Goal: Task Accomplishment & Management: Use online tool/utility

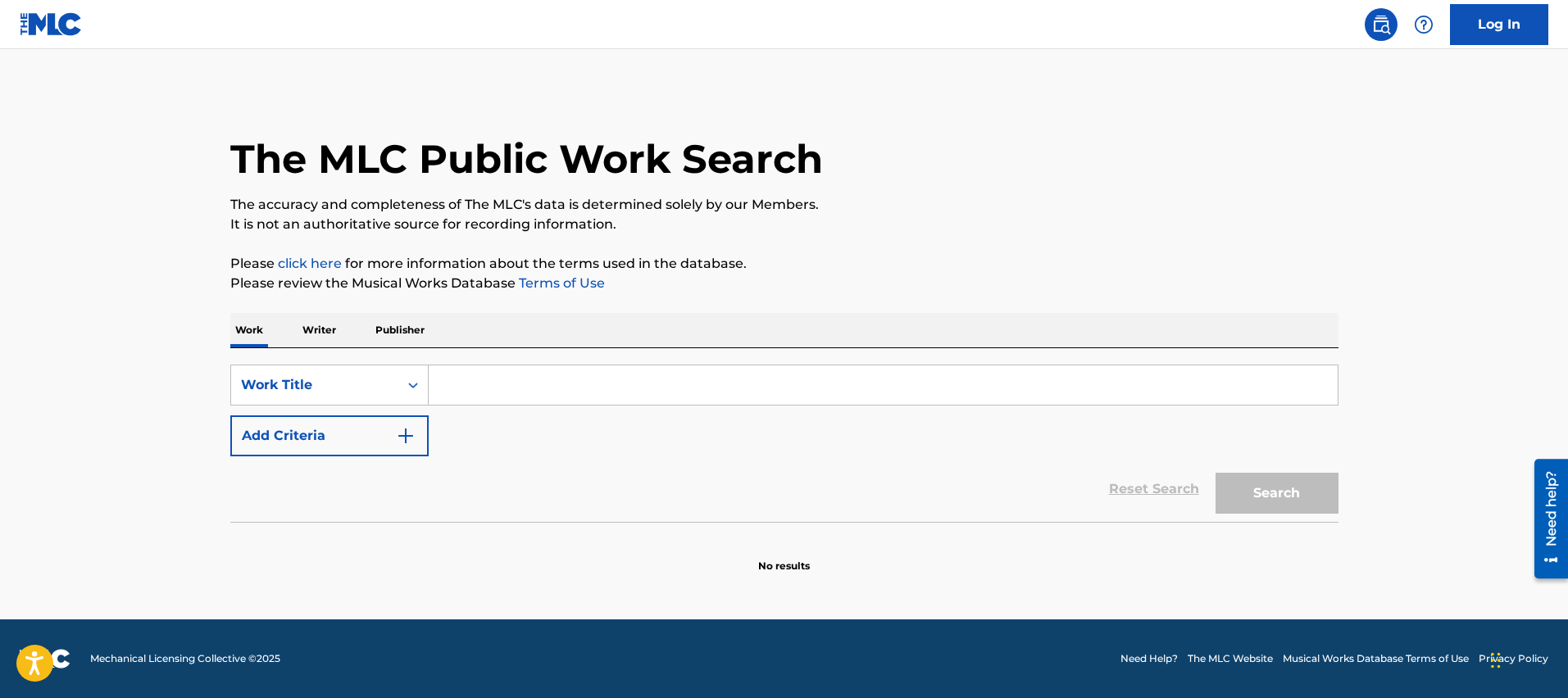
click at [1492, 31] on link "Log In" at bounding box center [1499, 24] width 99 height 41
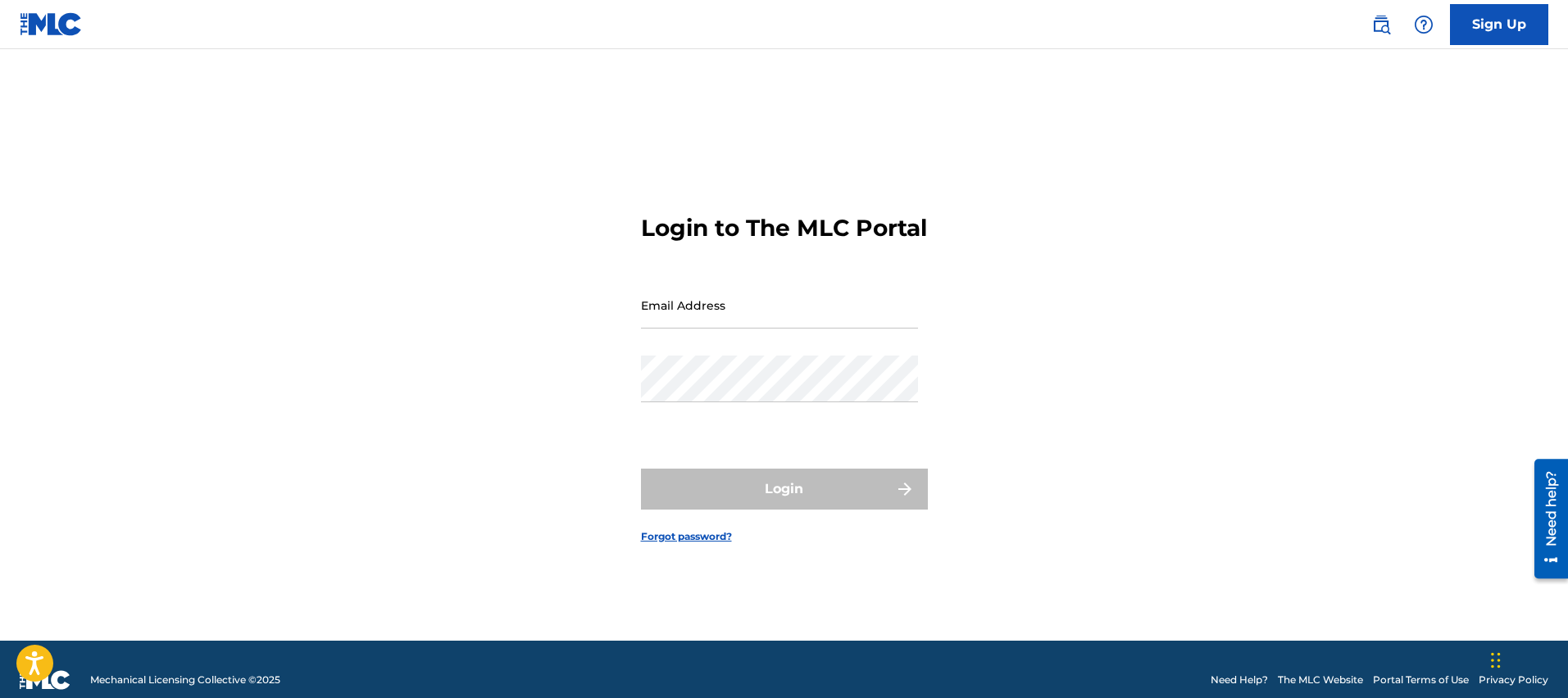
click at [723, 445] on form "Login to The MLC Portal Email Address Password Login Forgot password?" at bounding box center [784, 365] width 287 height 551
click at [709, 316] on input "Email Address" at bounding box center [779, 305] width 277 height 47
type input "[PERSON_NAME][EMAIL_ADDRESS][PERSON_NAME][DOMAIN_NAME]"
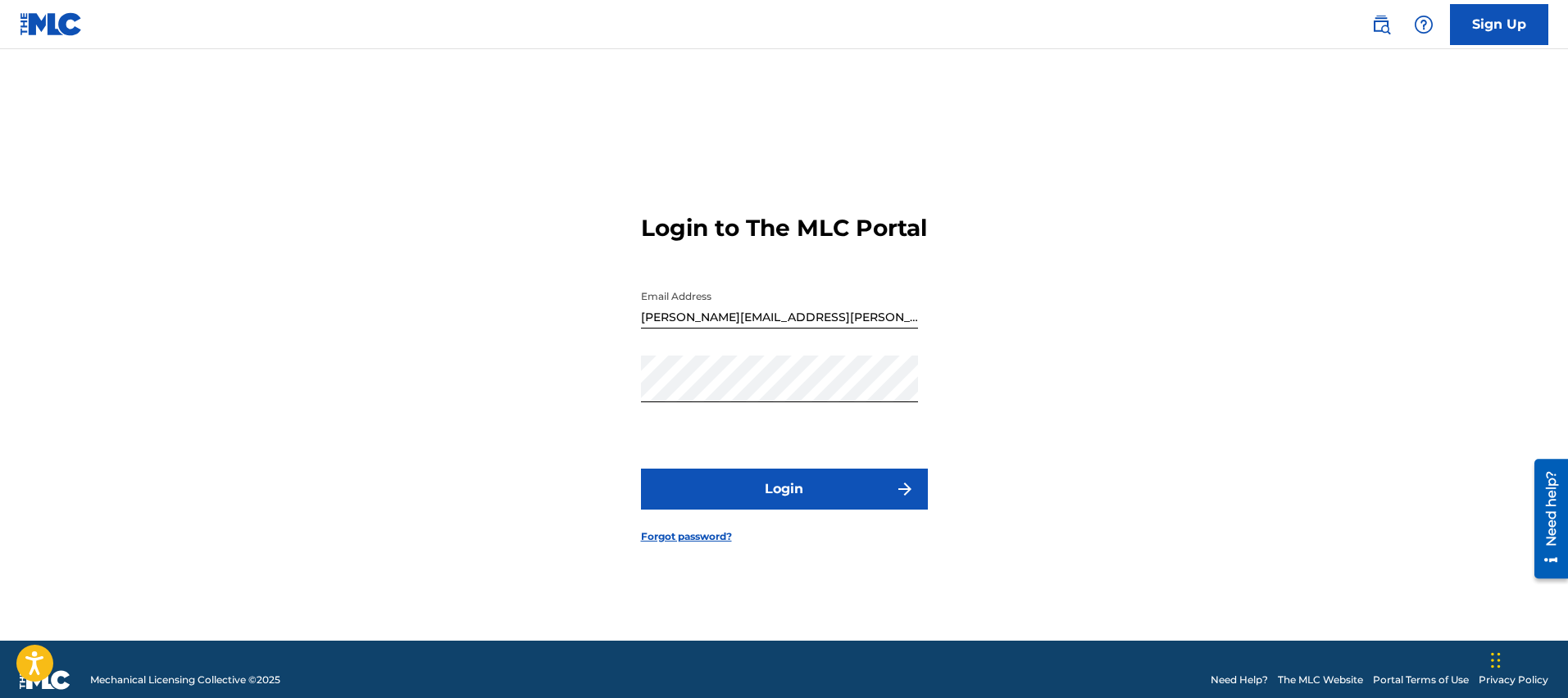
click at [748, 495] on button "Login" at bounding box center [784, 490] width 287 height 41
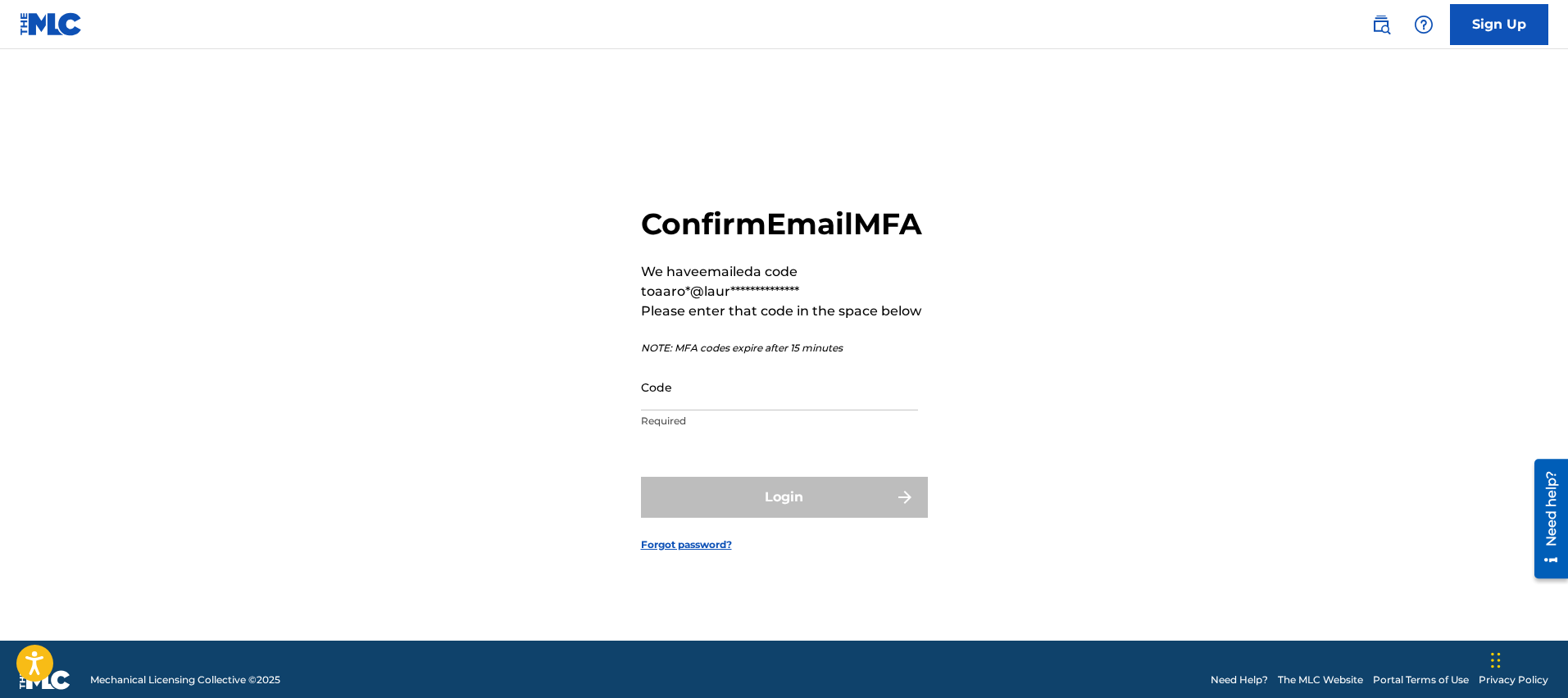
click at [733, 411] on input "Code" at bounding box center [779, 387] width 277 height 47
paste input "008243"
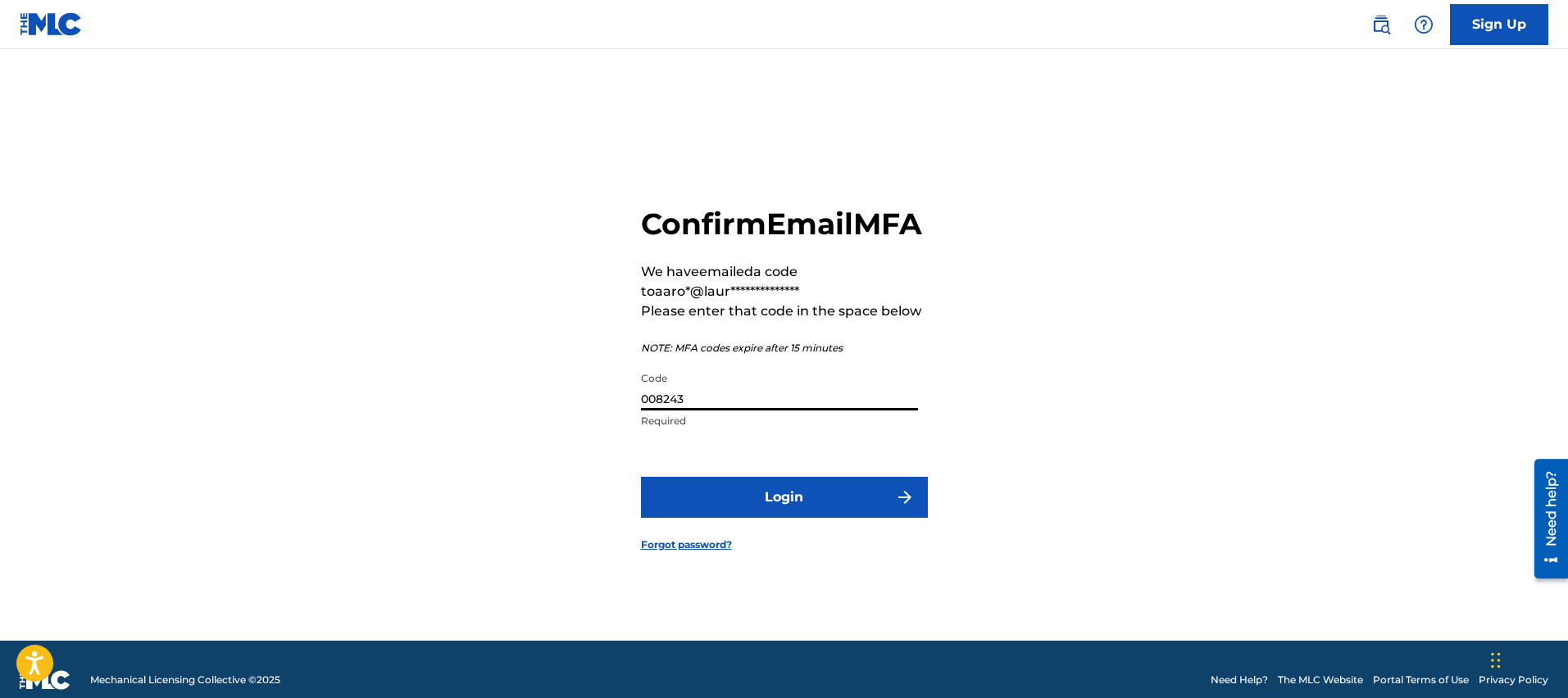
type input "008243"
click at [770, 518] on button "Login" at bounding box center [784, 497] width 287 height 41
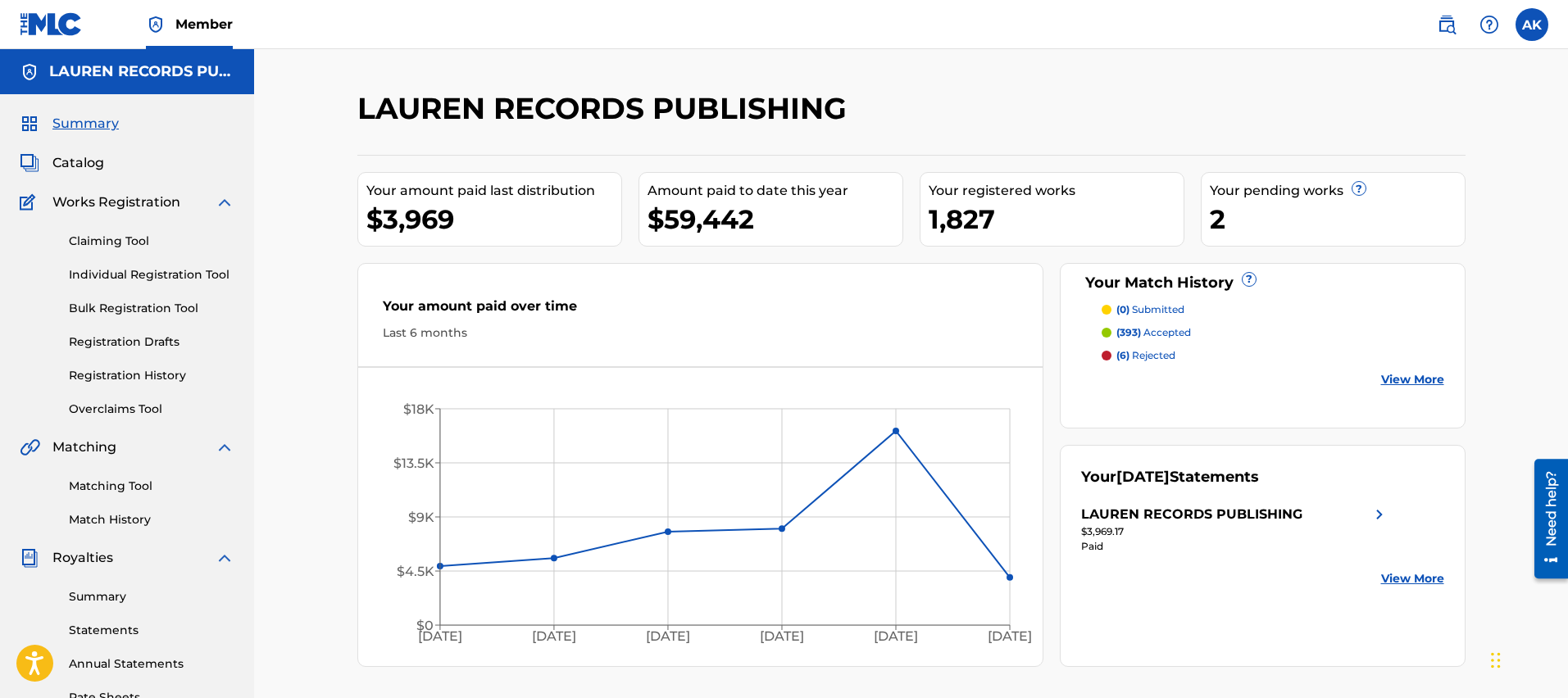
click at [135, 408] on link "Overclaims Tool" at bounding box center [151, 409] width 165 height 17
